Goal: Task Accomplishment & Management: Manage account settings

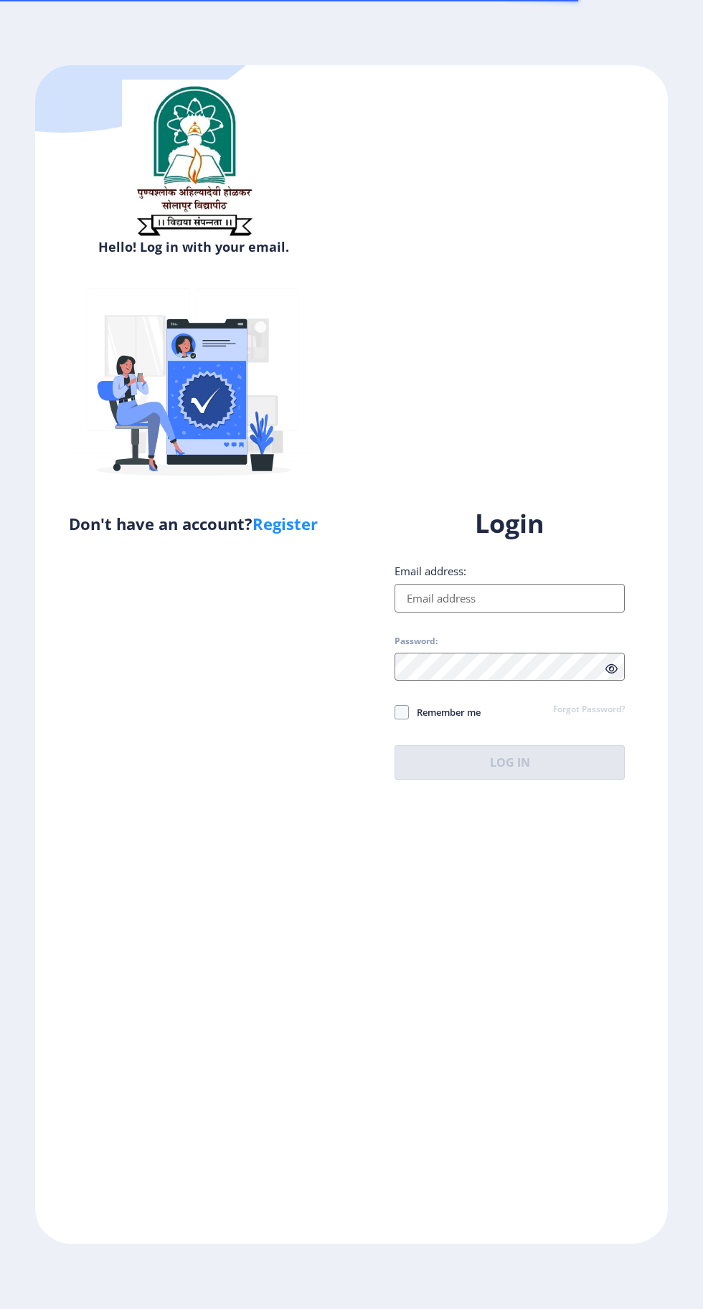
click at [566, 612] on input "Email address:" at bounding box center [509, 598] width 230 height 29
type input "[EMAIL_ADDRESS][DOMAIN_NAME]"
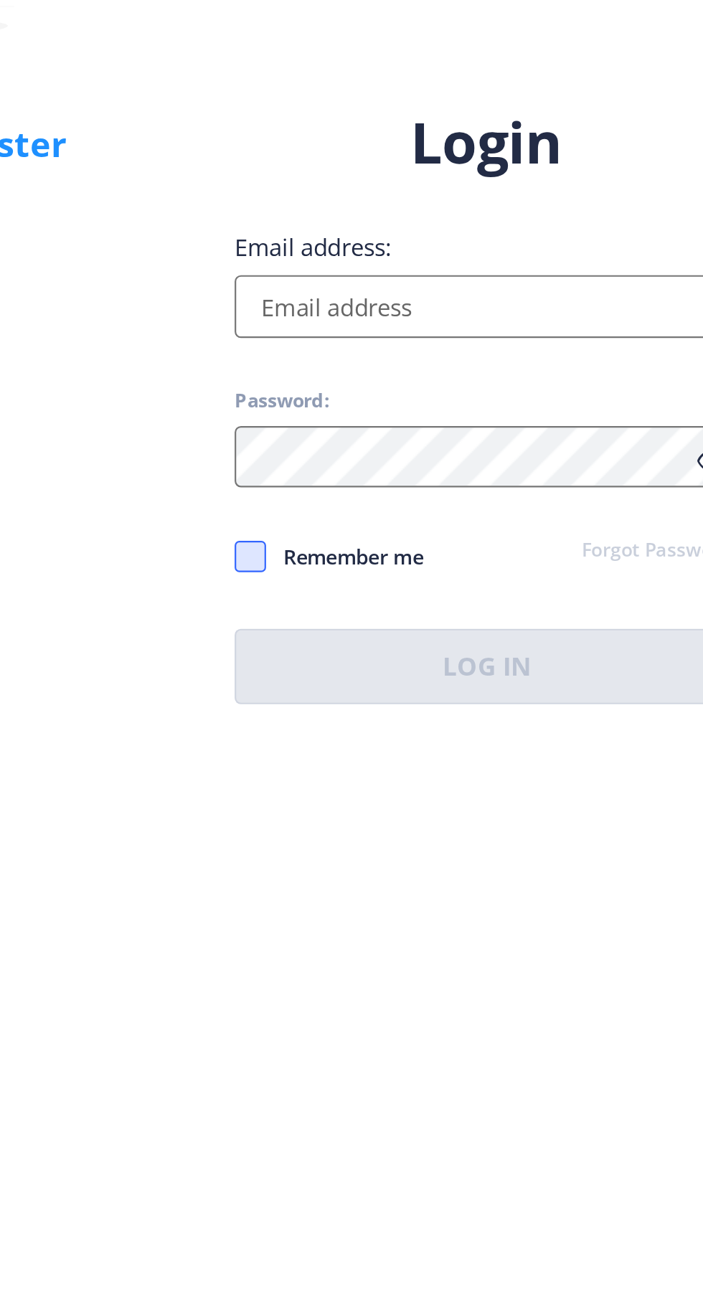
click at [398, 719] on span at bounding box center [401, 712] width 14 height 14
click at [395, 713] on input "Remember me" at bounding box center [394, 712] width 1 height 1
checkbox input "true"
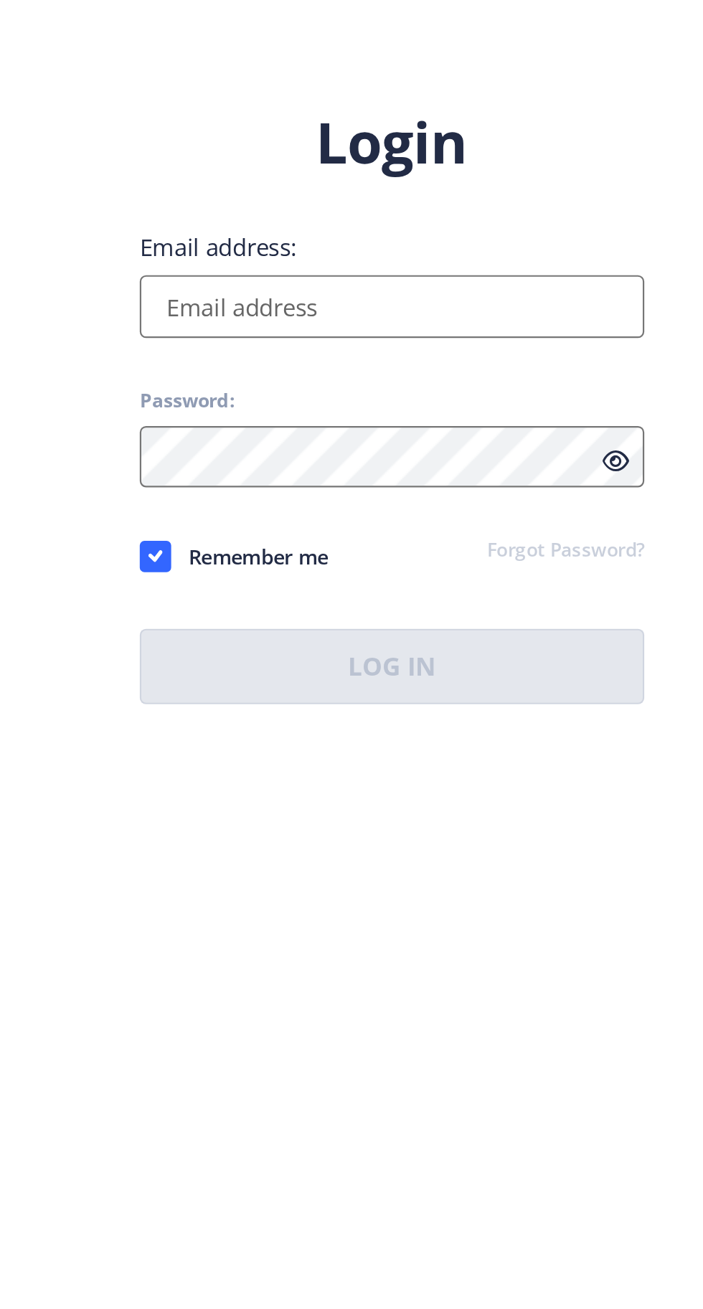
click at [431, 612] on input "Email address:" at bounding box center [509, 598] width 230 height 29
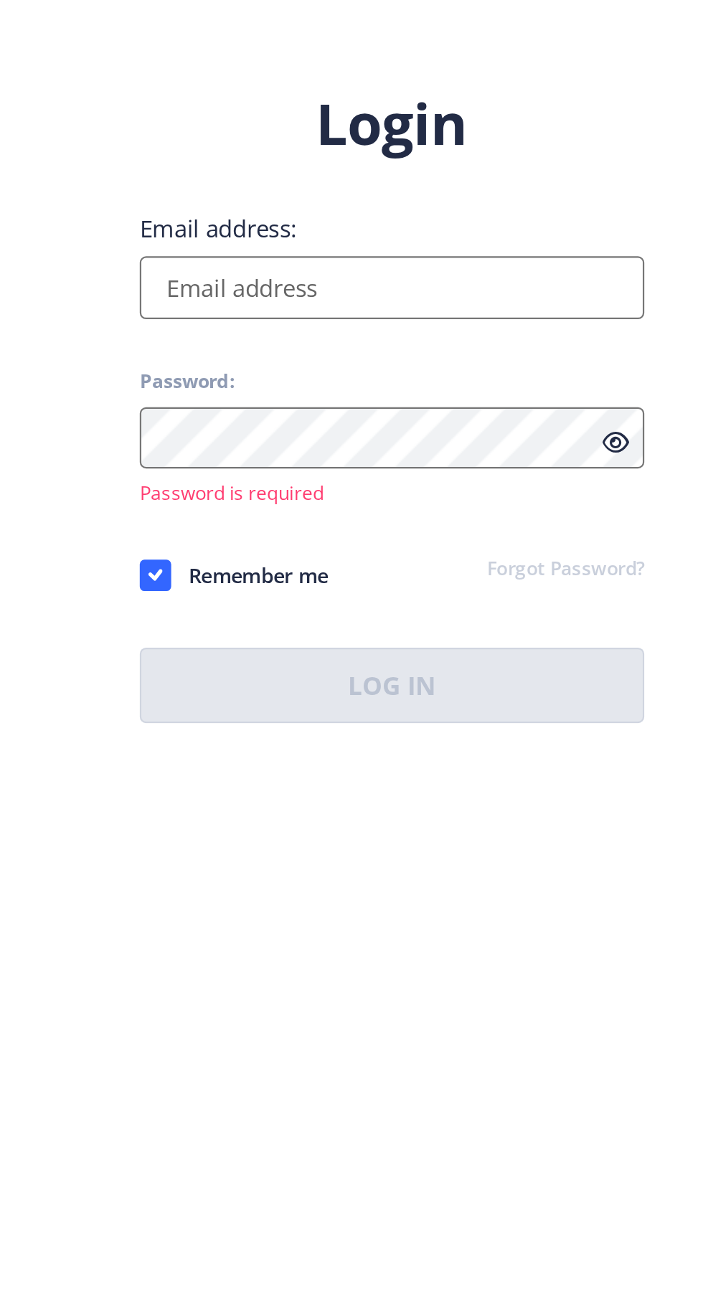
type input "[EMAIL_ADDRESS][DOMAIN_NAME]"
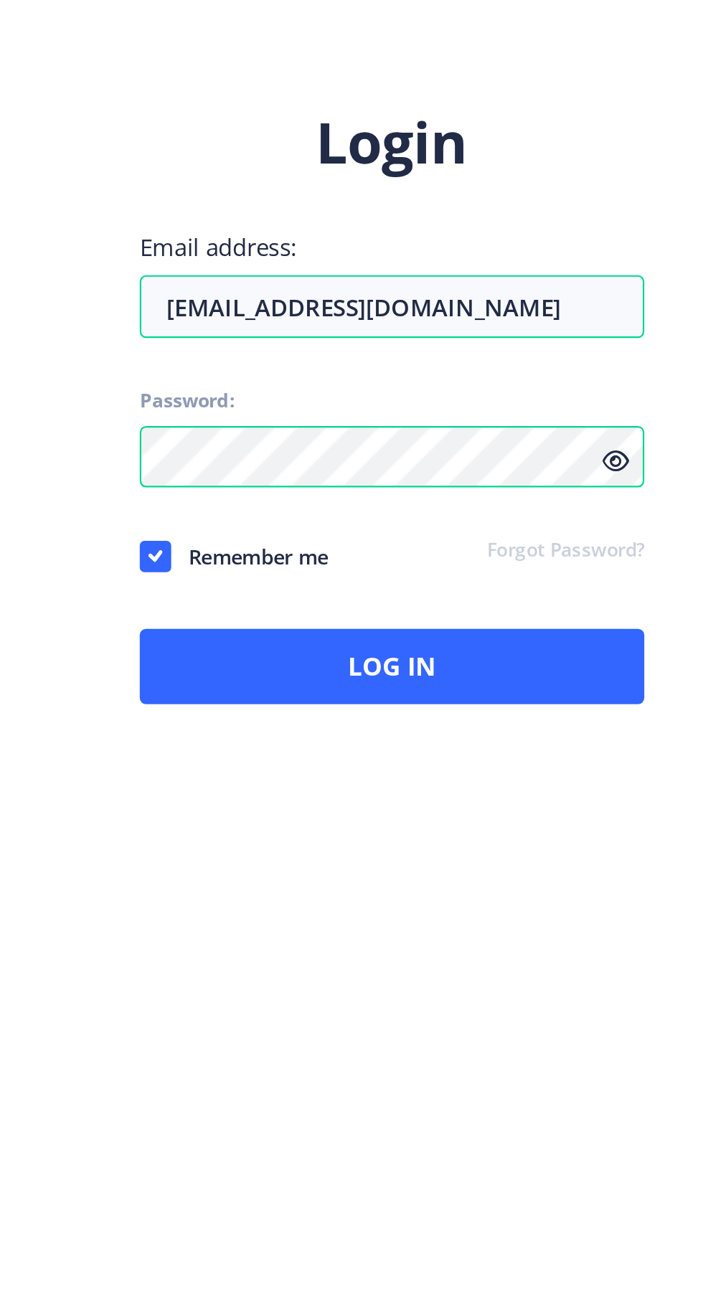
click at [611, 674] on icon at bounding box center [611, 668] width 12 height 11
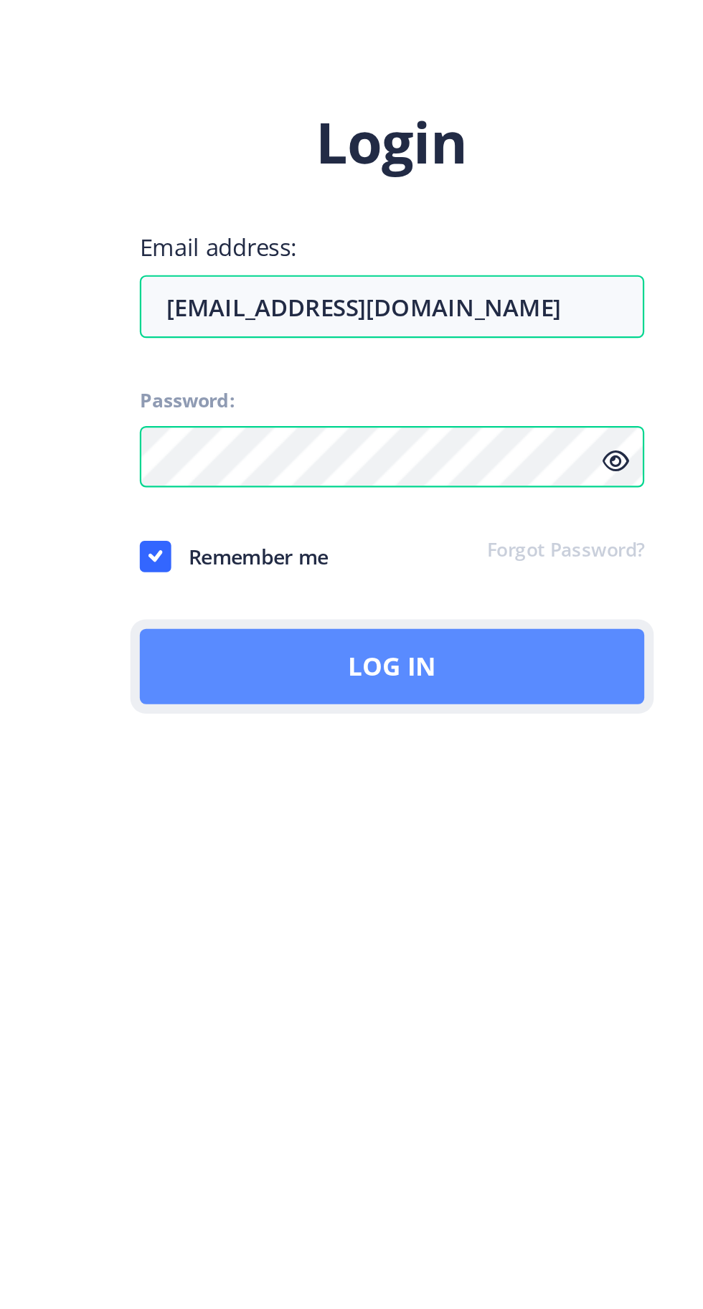
click at [539, 780] on button "Log In" at bounding box center [509, 762] width 230 height 34
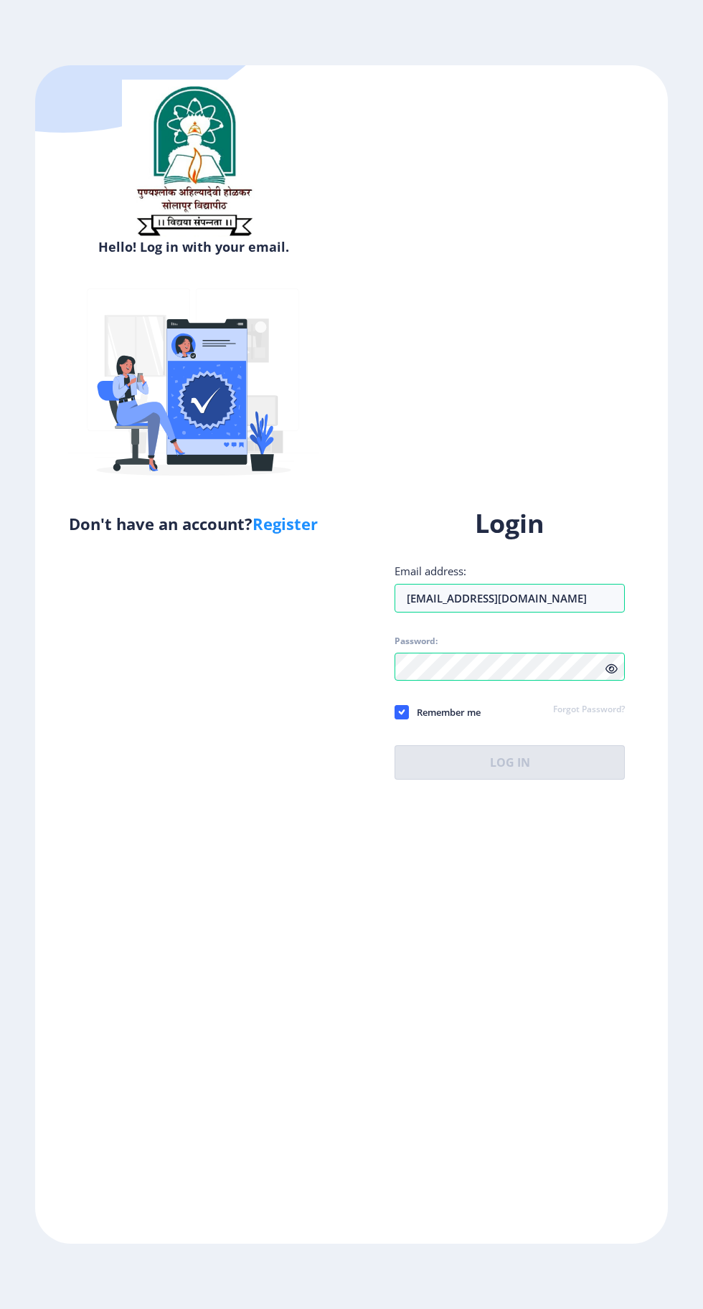
click at [615, 674] on icon at bounding box center [611, 668] width 12 height 11
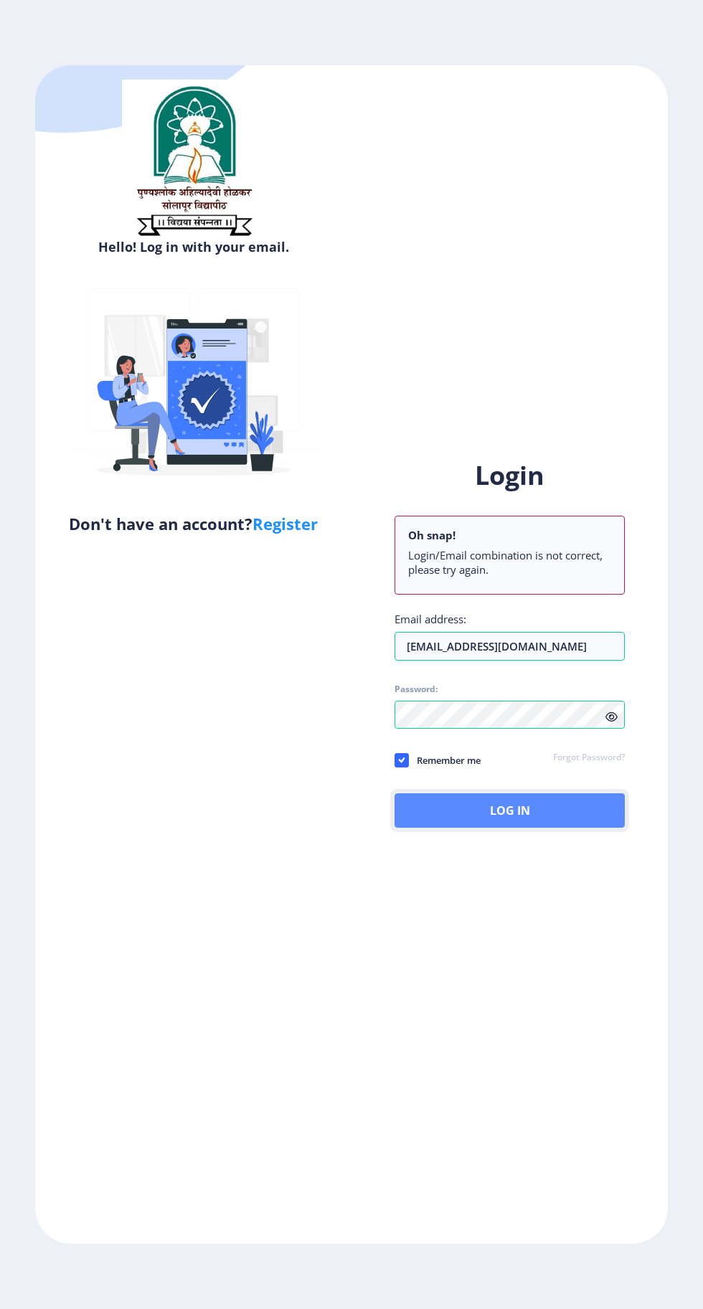
click at [533, 828] on button "Log In" at bounding box center [509, 810] width 230 height 34
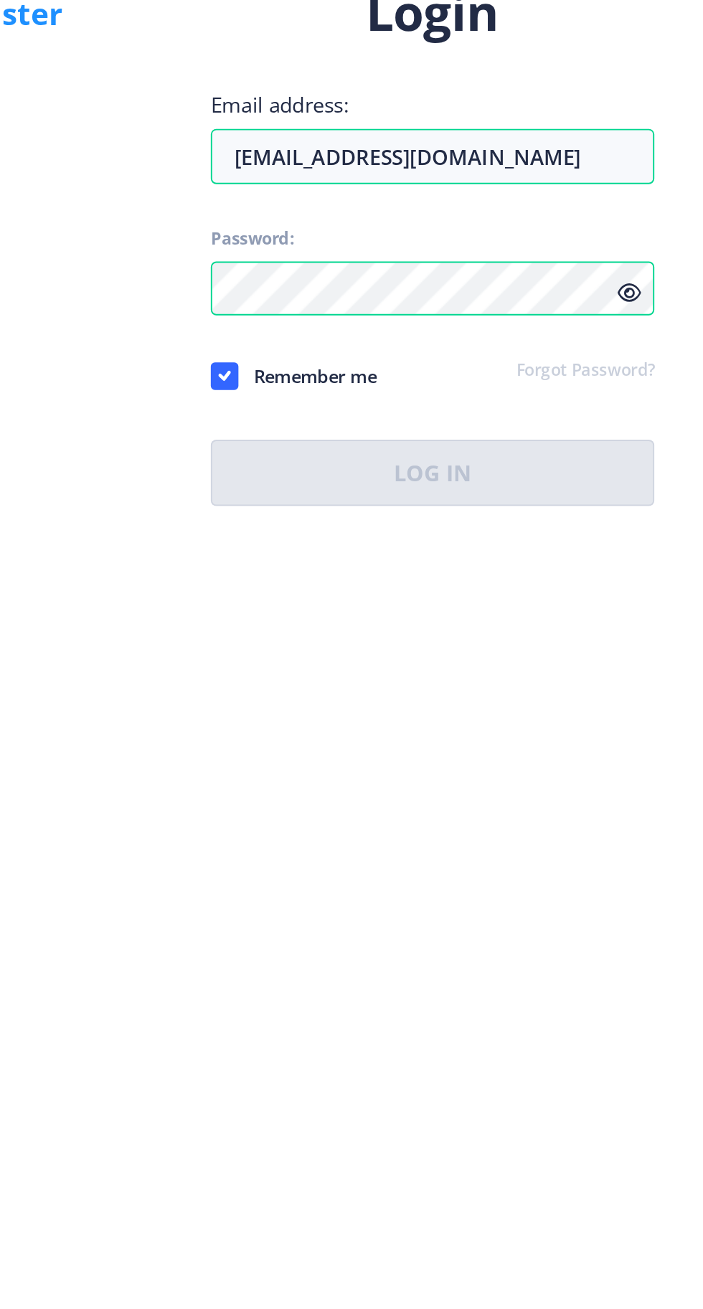
click at [592, 780] on div "Login Email address: [EMAIL_ADDRESS][DOMAIN_NAME] Password: Remember me Forgot …" at bounding box center [509, 642] width 230 height 273
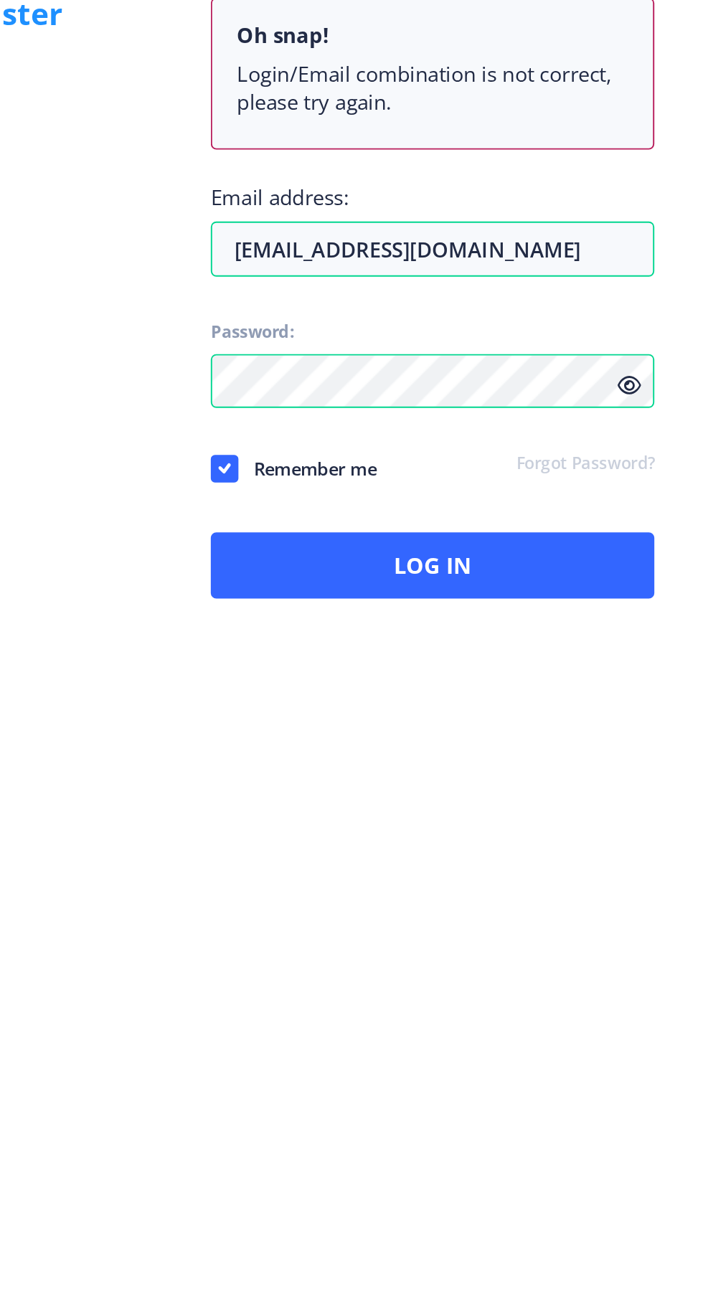
click at [615, 722] on icon at bounding box center [611, 716] width 12 height 11
click at [611, 722] on icon at bounding box center [611, 716] width 12 height 11
click at [612, 722] on icon at bounding box center [611, 716] width 12 height 11
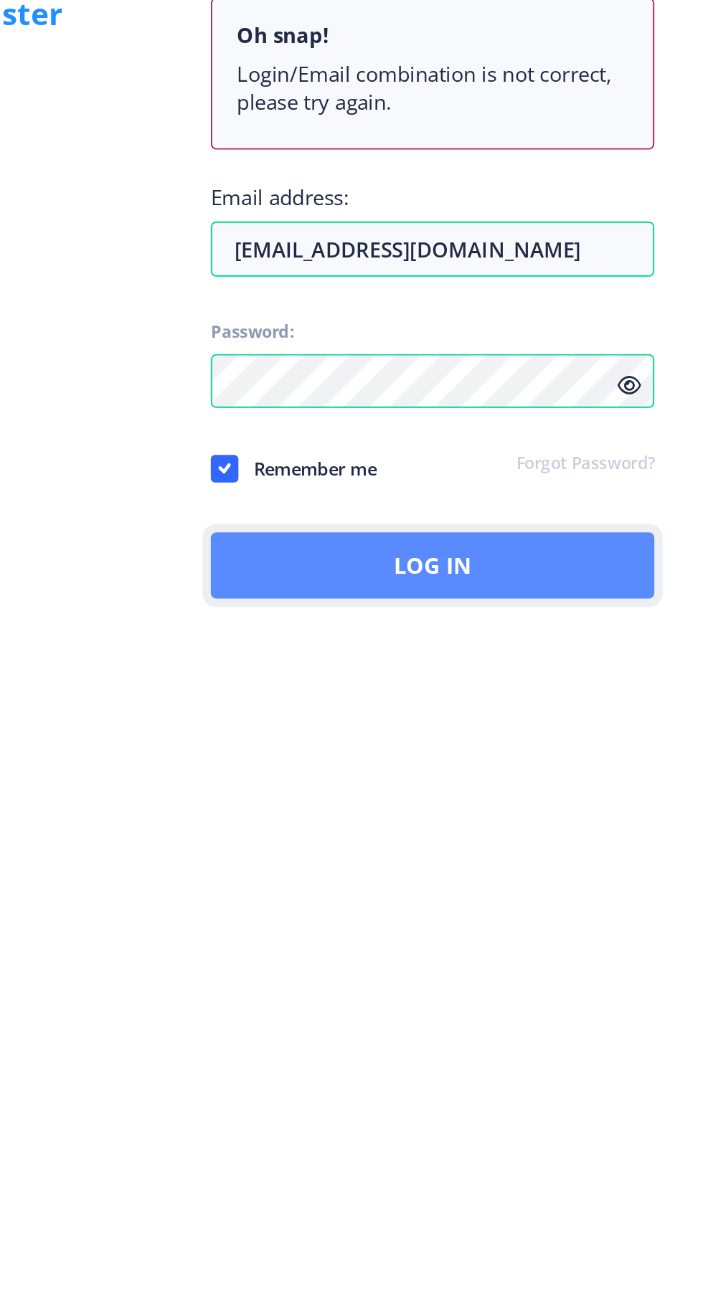
click at [538, 828] on button "Log In" at bounding box center [509, 810] width 230 height 34
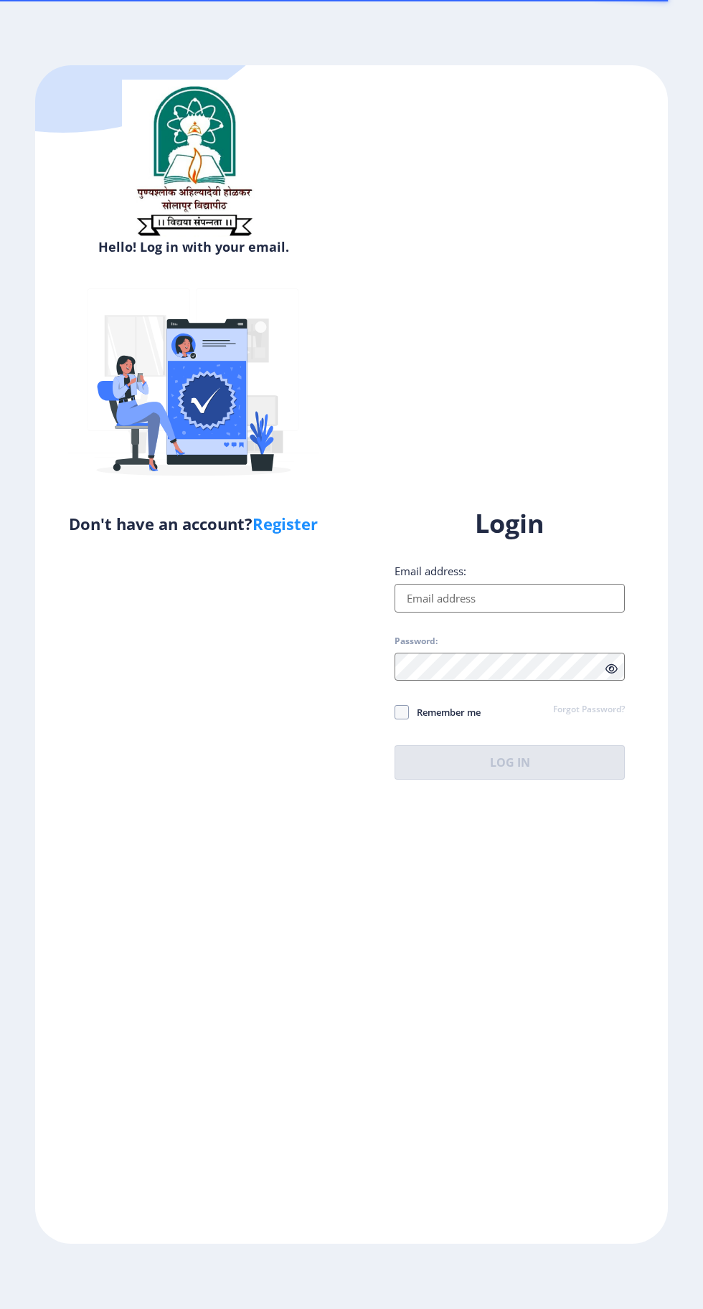
click at [577, 612] on input "Email address:" at bounding box center [509, 598] width 230 height 29
type input "[EMAIL_ADDRESS][DOMAIN_NAME]"
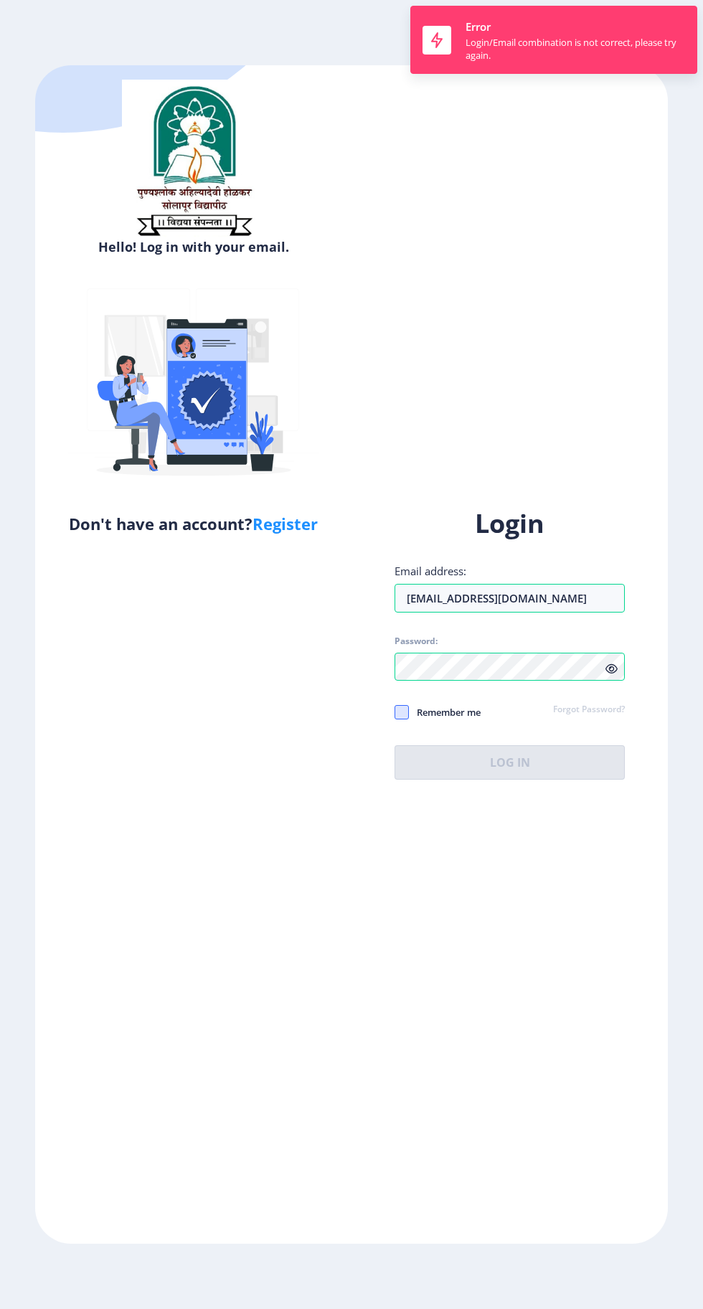
click at [408, 766] on div "Login Email address: [EMAIL_ADDRESS][DOMAIN_NAME] Password: Remember me Forgot …" at bounding box center [509, 642] width 230 height 273
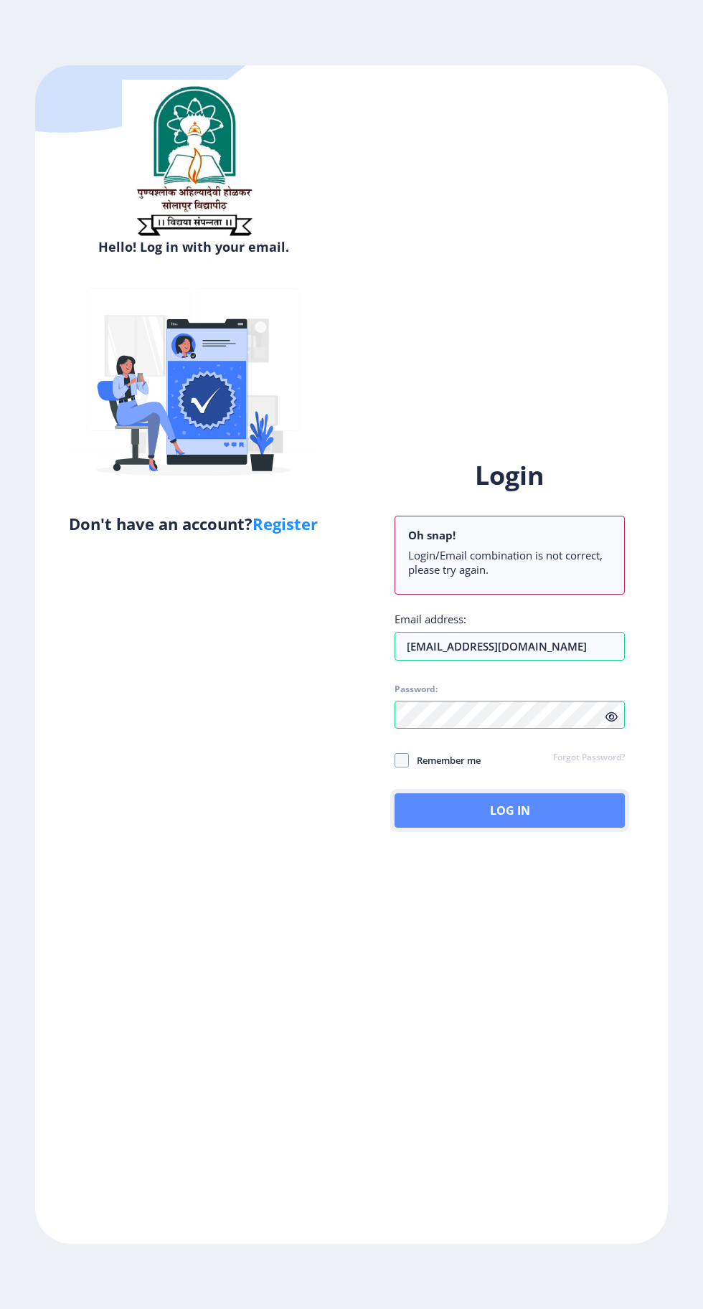
click at [587, 828] on button "Log In" at bounding box center [509, 810] width 230 height 34
